Goal: Navigation & Orientation: Find specific page/section

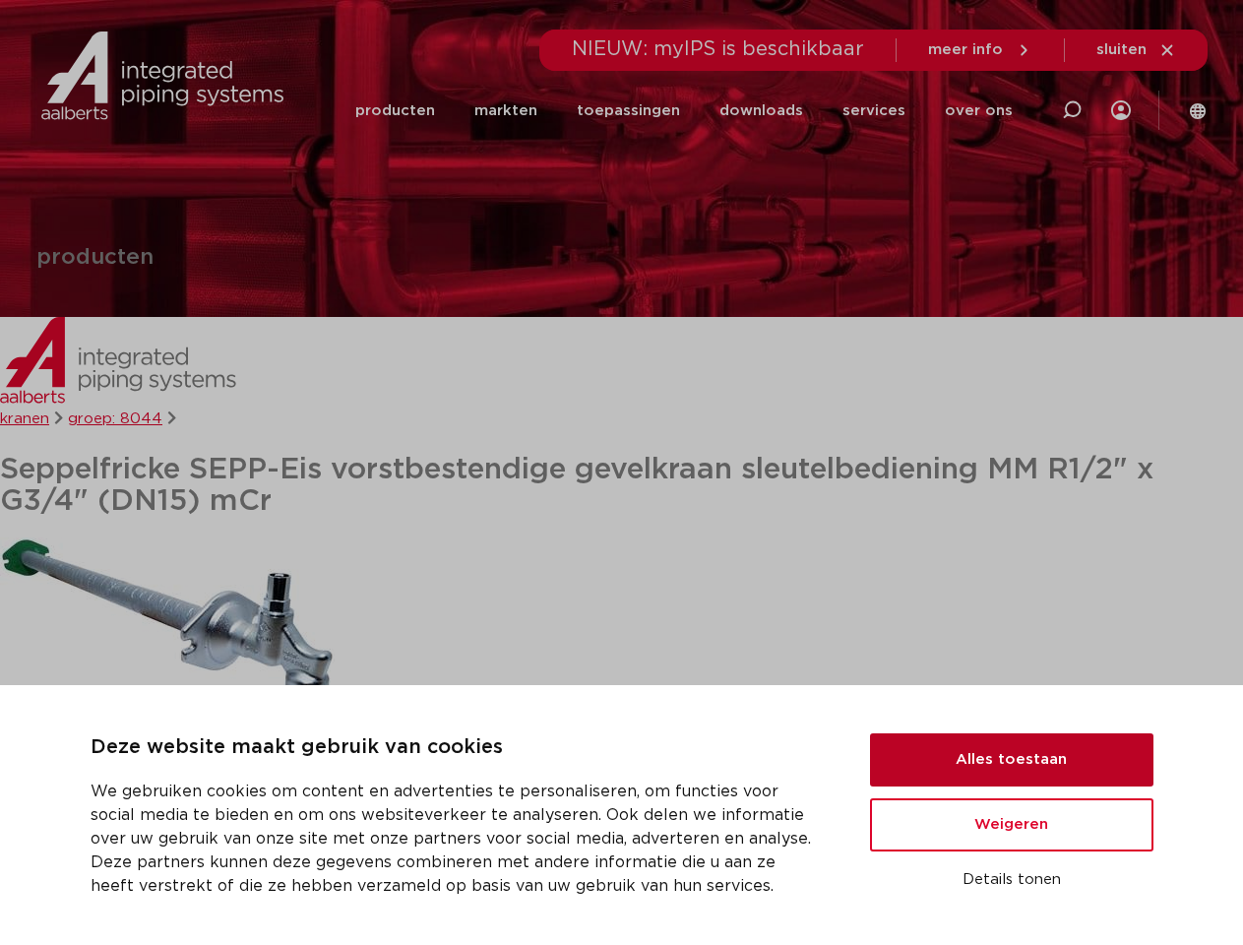
click at [1012, 760] on button "Alles toestaan" at bounding box center [1012, 759] width 284 height 53
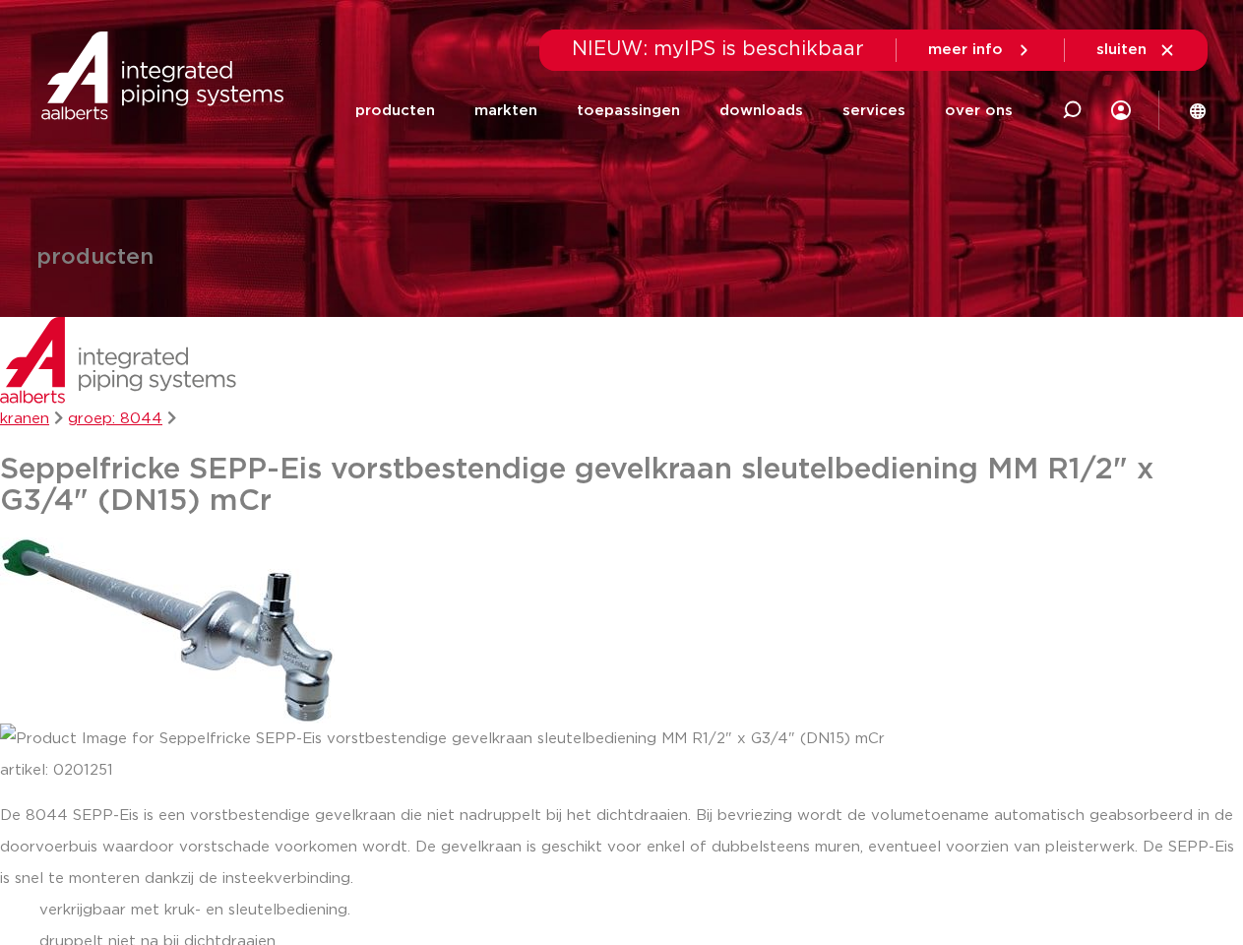
click at [1012, 825] on div "De 8044 SEPP-Eis is een vorstbestendige gevelkraan die niet nadruppelt bij het …" at bounding box center [621, 957] width 1243 height 315
click at [1012, 880] on div "De 8044 SEPP-Eis is een vorstbestendige gevelkraan die niet nadruppelt bij het …" at bounding box center [621, 957] width 1243 height 315
click at [771, 110] on link "downloads" at bounding box center [762, 111] width 84 height 76
click at [880, 110] on link "services" at bounding box center [874, 111] width 63 height 76
click at [981, 110] on link "over ons" at bounding box center [979, 111] width 68 height 76
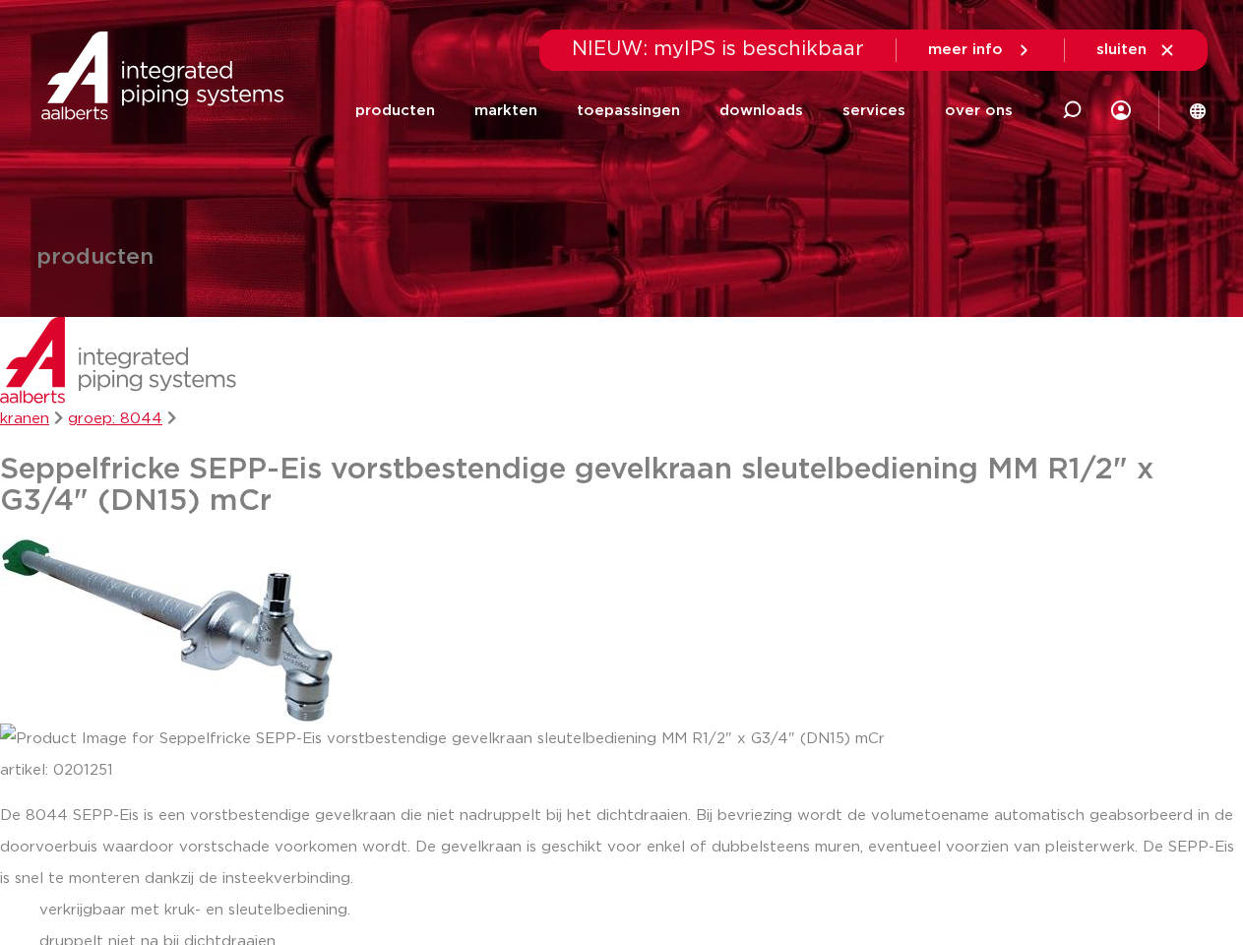
click at [1137, 50] on span "sluiten" at bounding box center [1122, 49] width 50 height 15
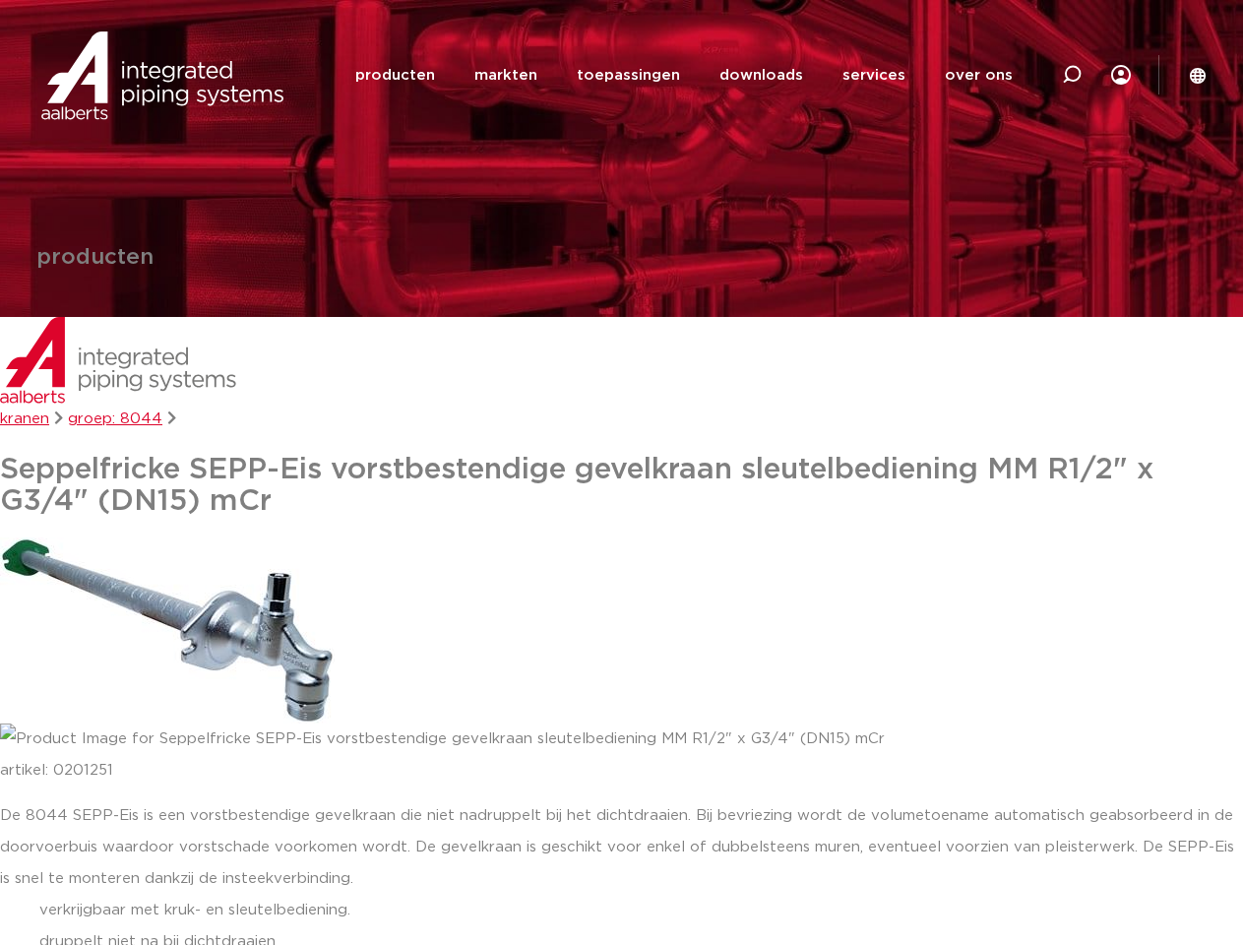
click at [167, 629] on img at bounding box center [167, 630] width 335 height 186
